Goal: Task Accomplishment & Management: Manage account settings

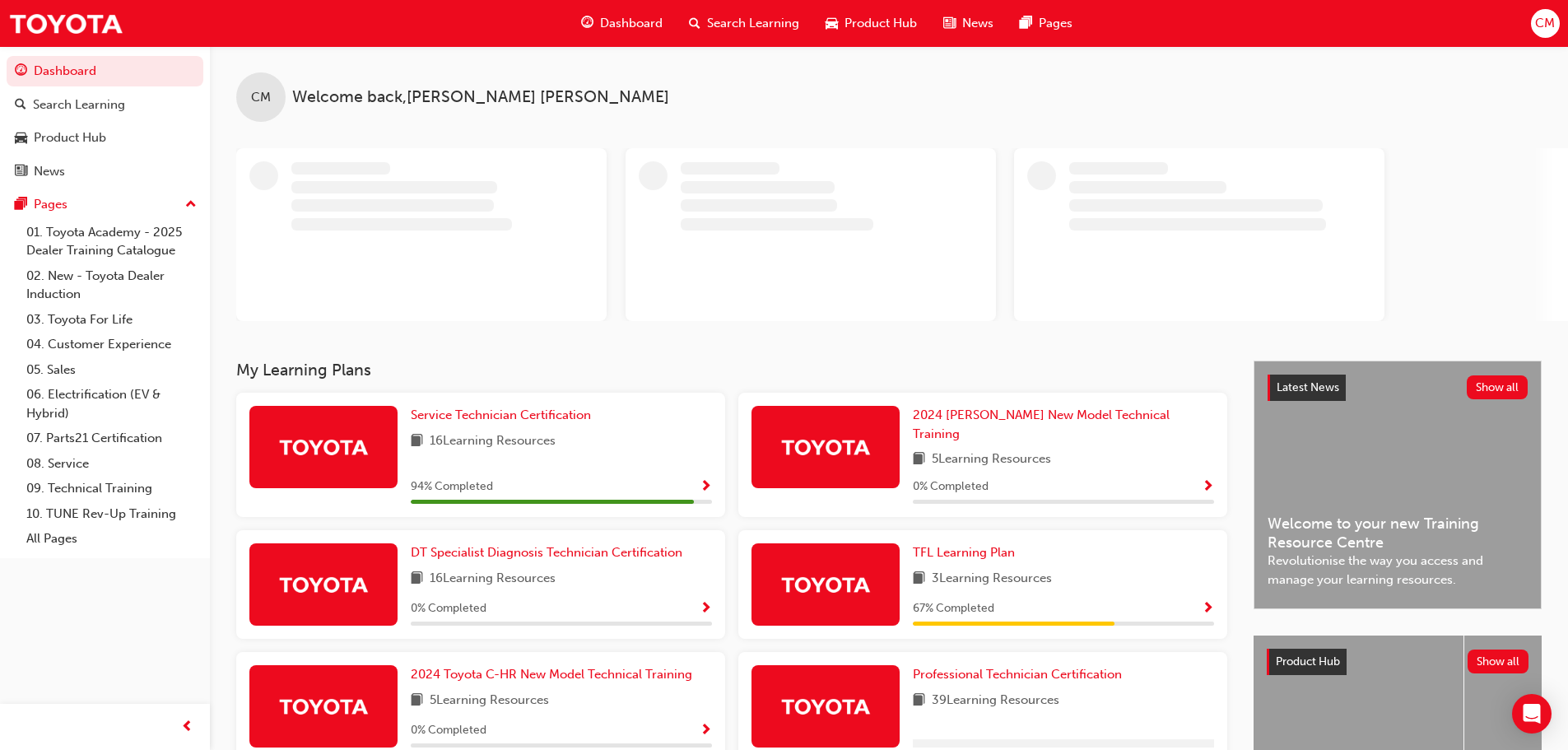
click at [1539, 20] on span "CM" at bounding box center [1545, 24] width 20 height 19
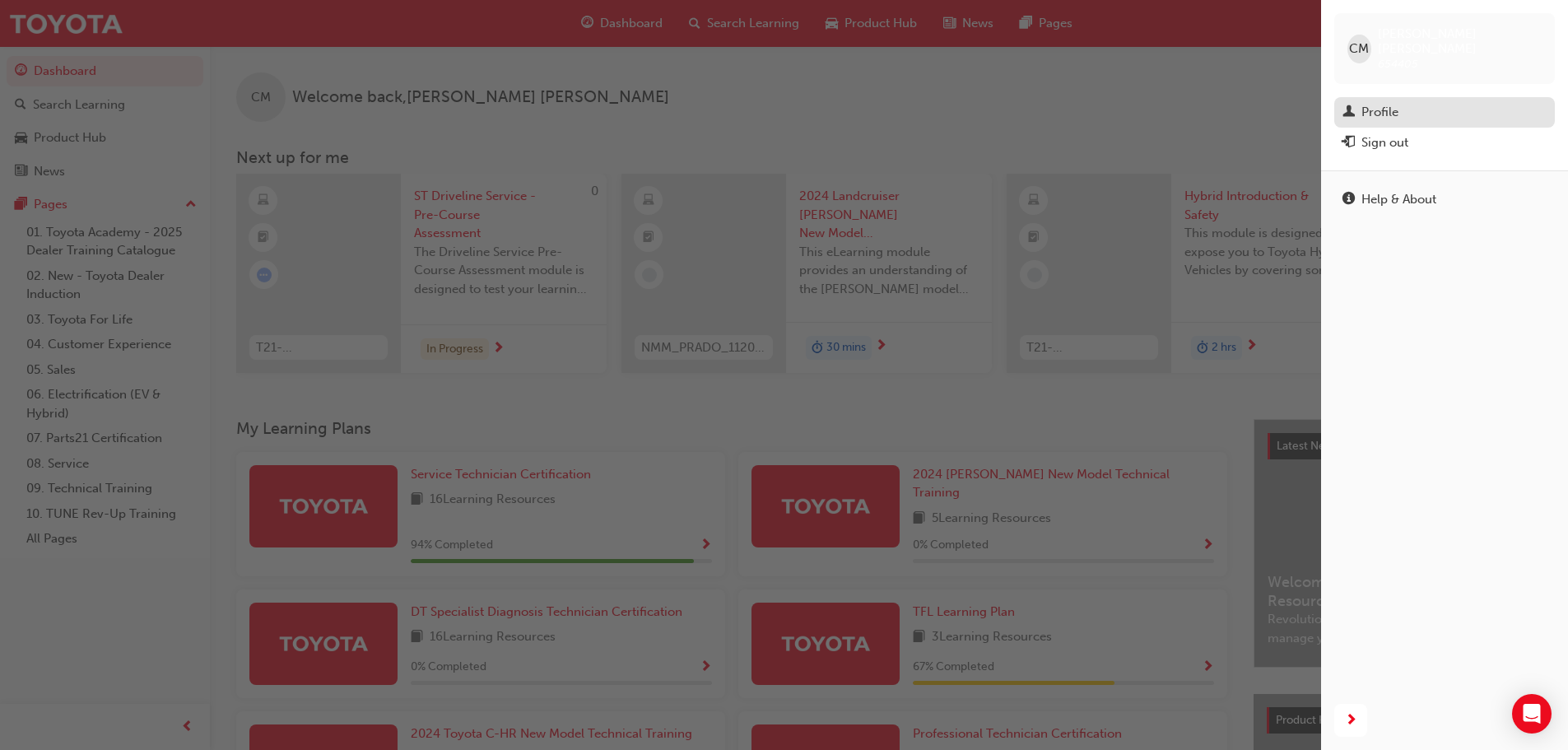
click at [1384, 103] on div "Profile" at bounding box center [1379, 113] width 37 height 19
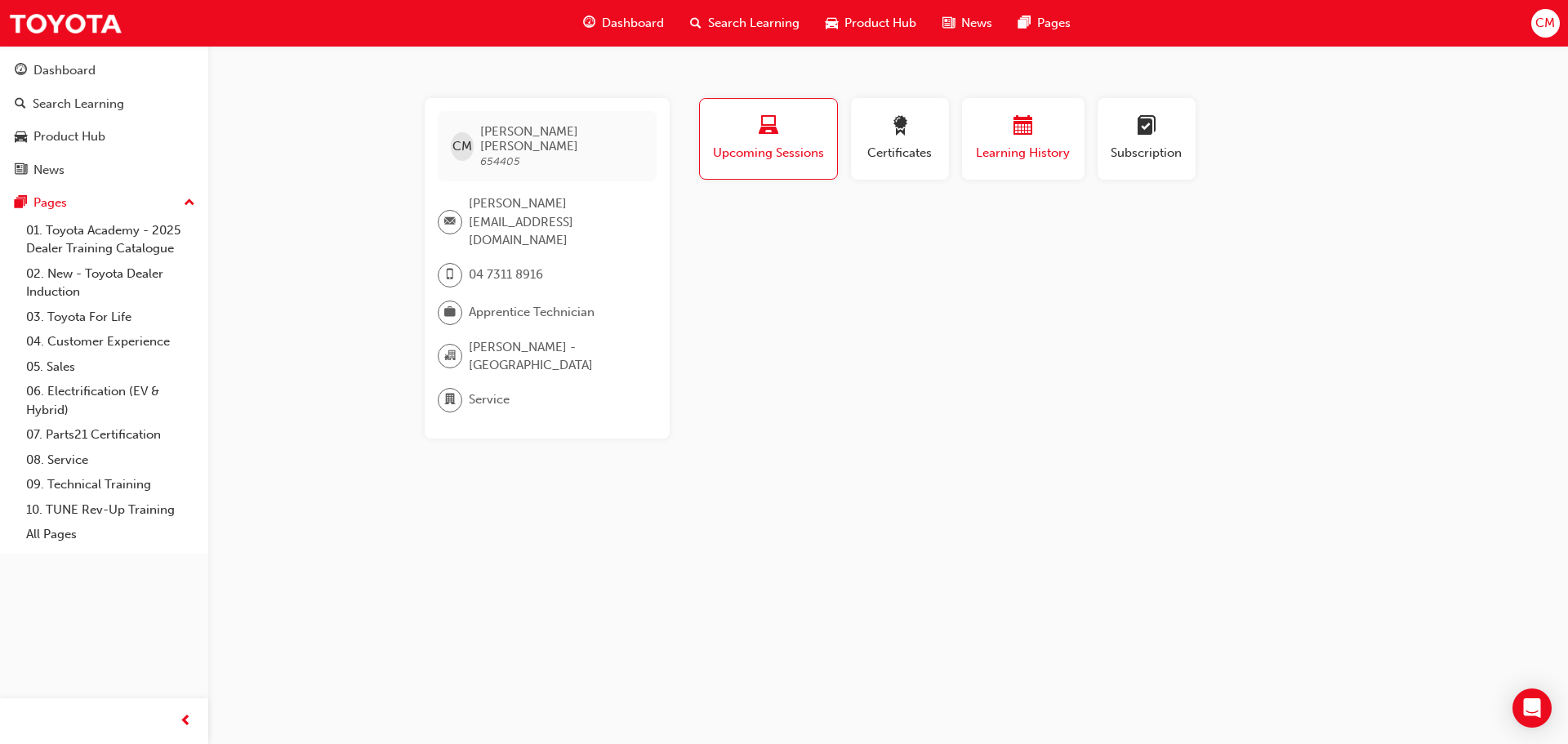
click at [1025, 159] on span "Learning History" at bounding box center [1023, 153] width 98 height 19
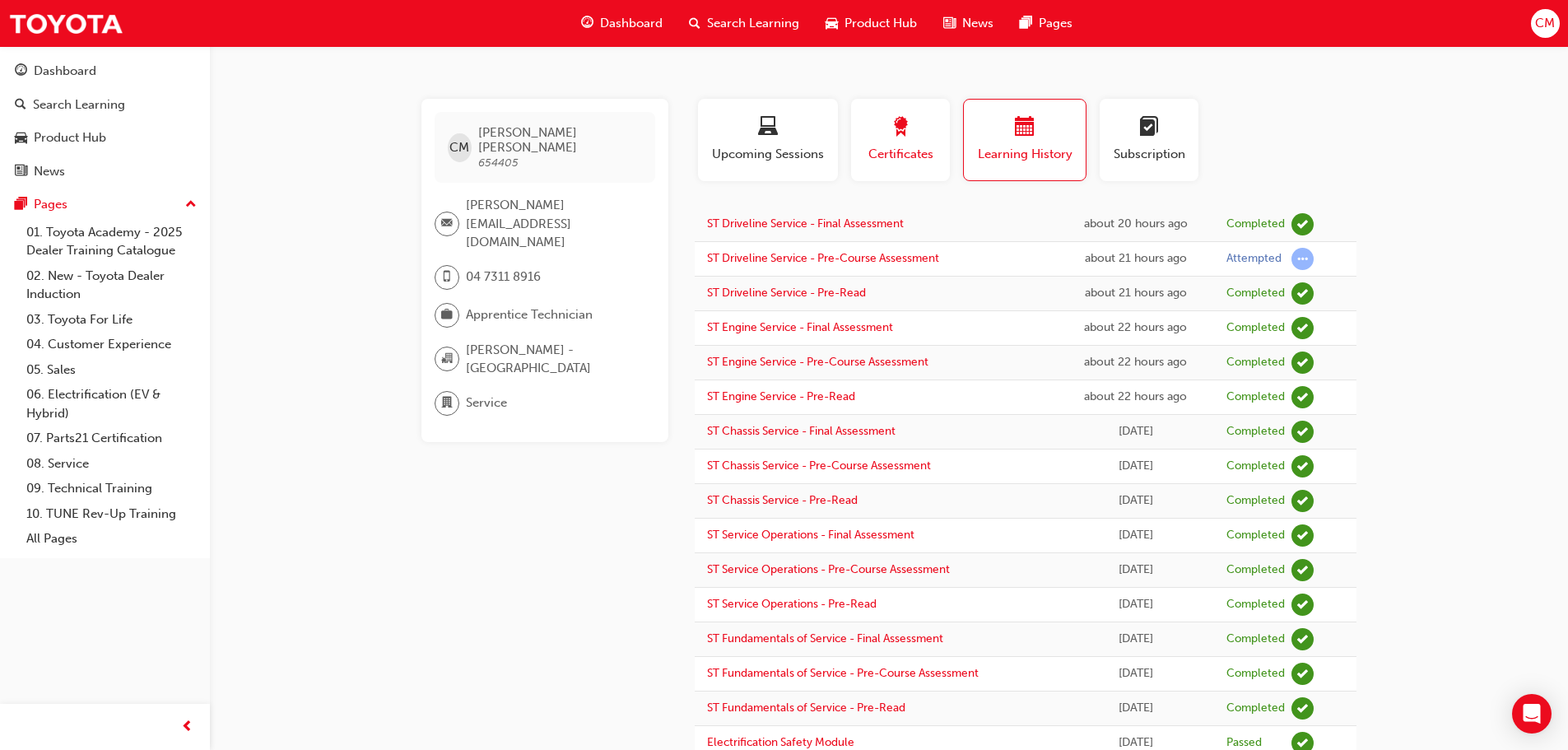
click at [914, 168] on button "Certificates" at bounding box center [901, 140] width 99 height 82
